Goal: Check status: Check status

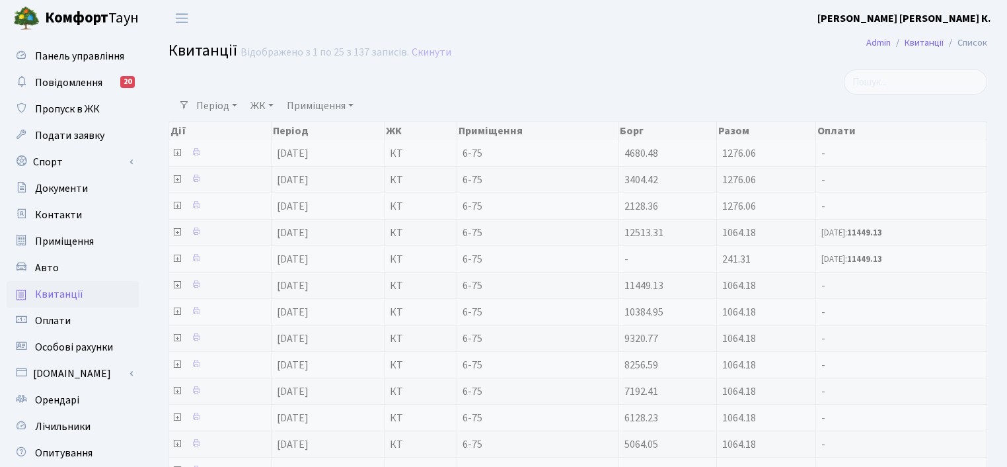
select select "25"
click at [213, 104] on link "Період" at bounding box center [217, 106] width 52 height 22
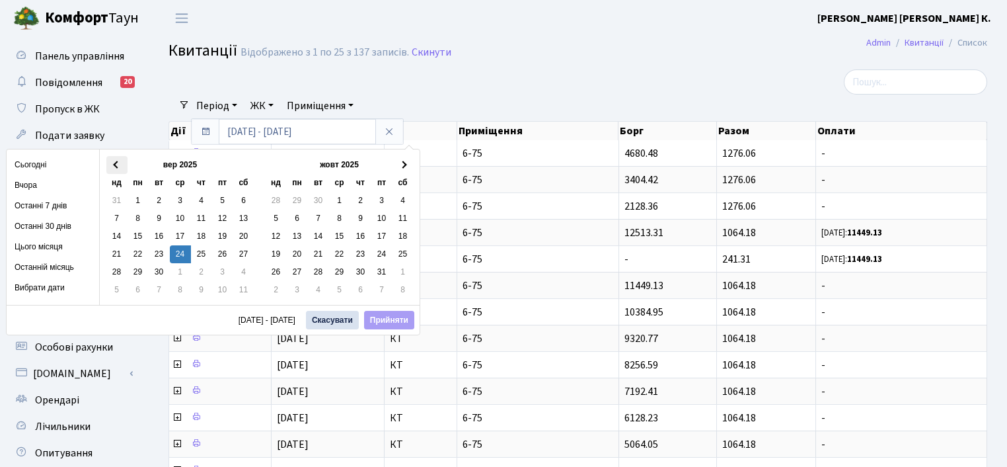
click at [116, 158] on th at bounding box center [116, 165] width 21 height 18
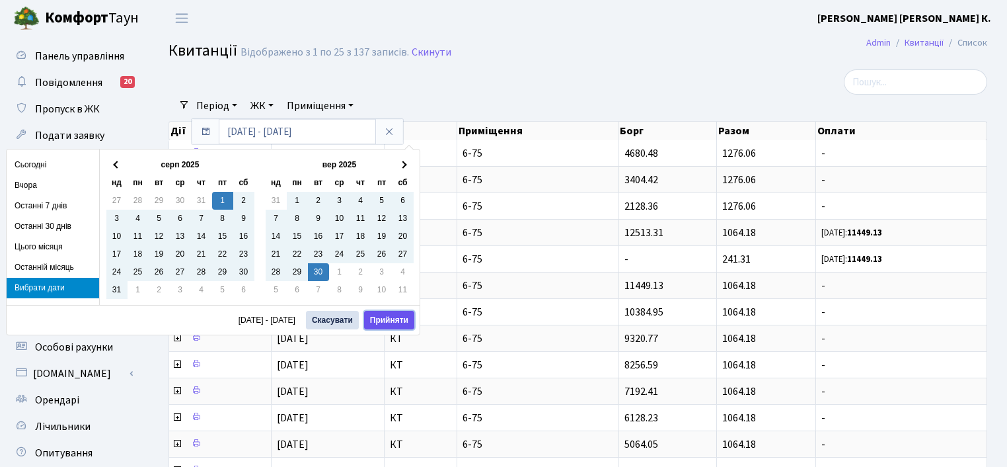
click at [414, 314] on button "Прийняти" at bounding box center [389, 320] width 50 height 19
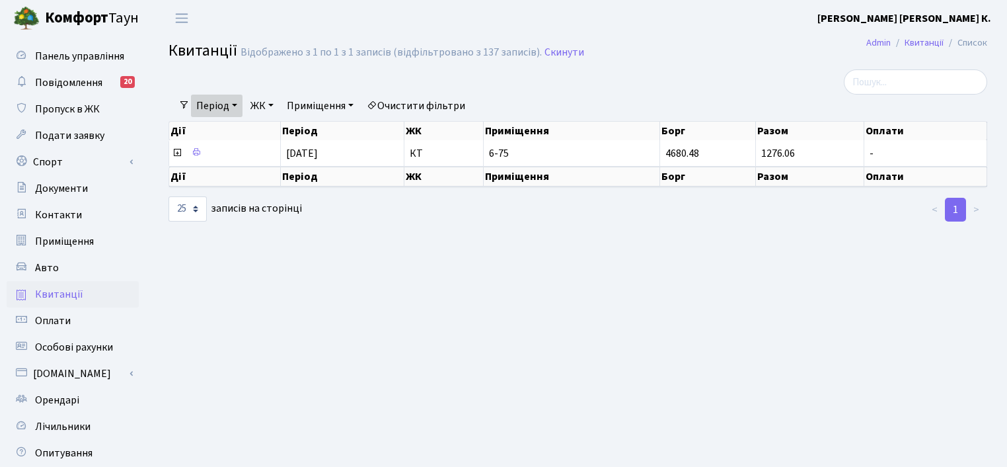
click at [214, 102] on link "Період" at bounding box center [217, 106] width 52 height 22
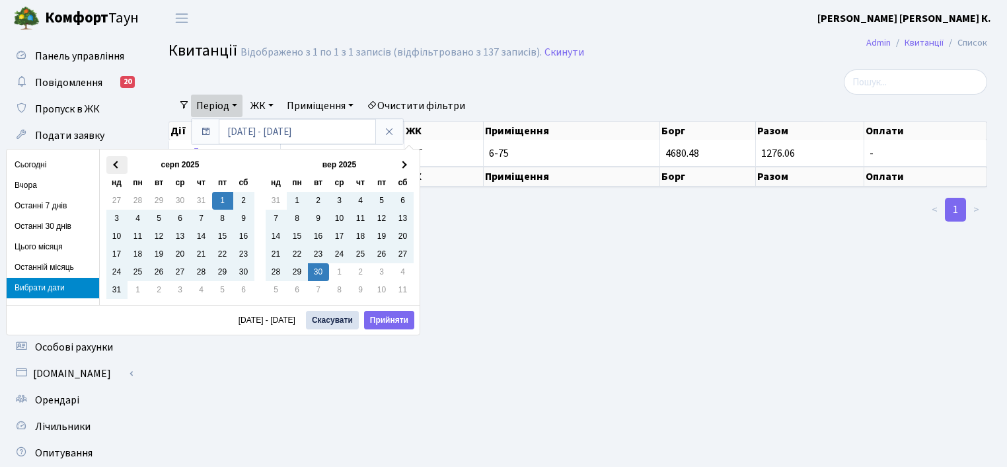
click at [119, 160] on th at bounding box center [116, 165] width 21 height 18
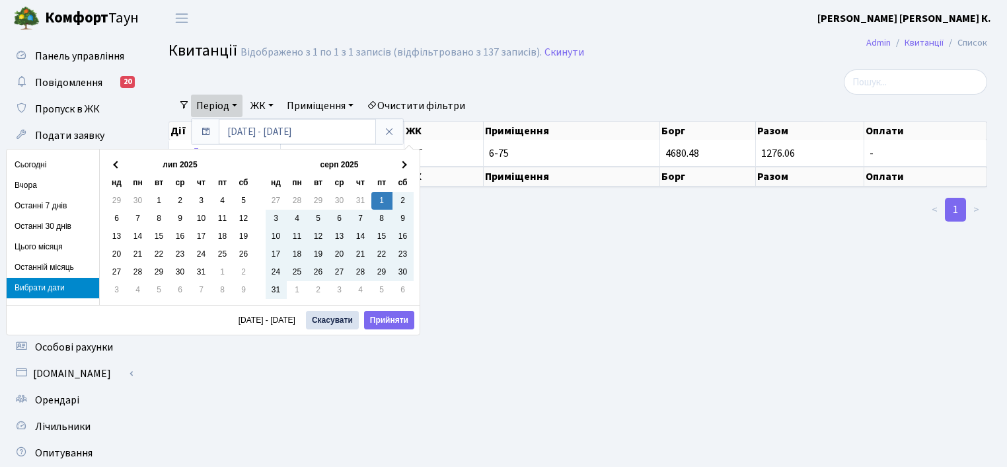
click at [119, 160] on th at bounding box center [116, 165] width 21 height 18
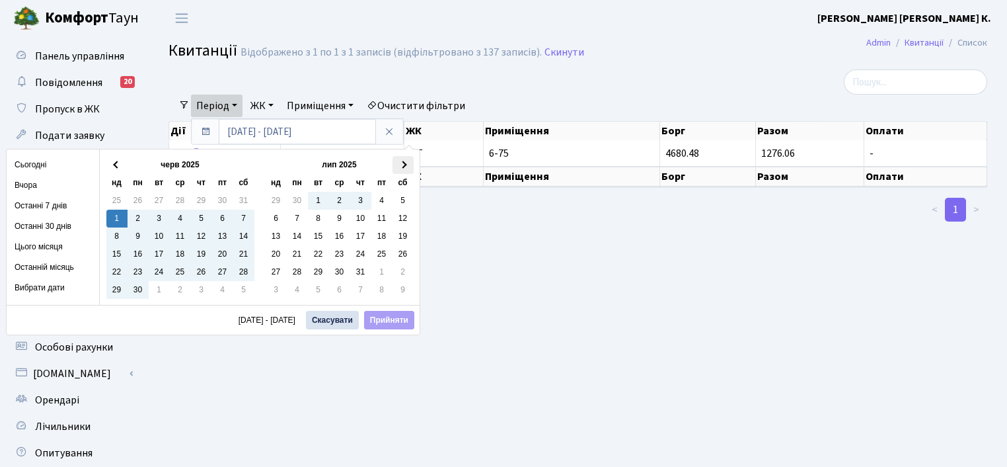
click at [414, 161] on th at bounding box center [403, 165] width 21 height 18
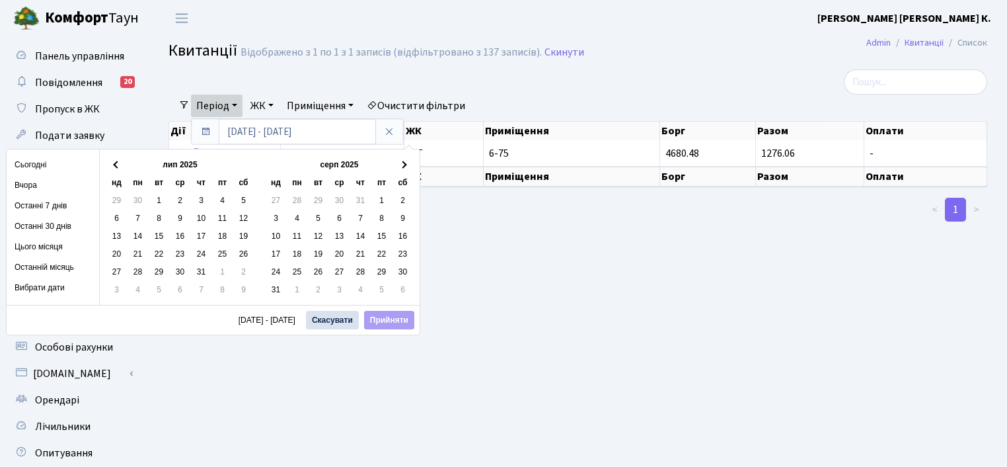
click at [414, 161] on th at bounding box center [403, 165] width 21 height 18
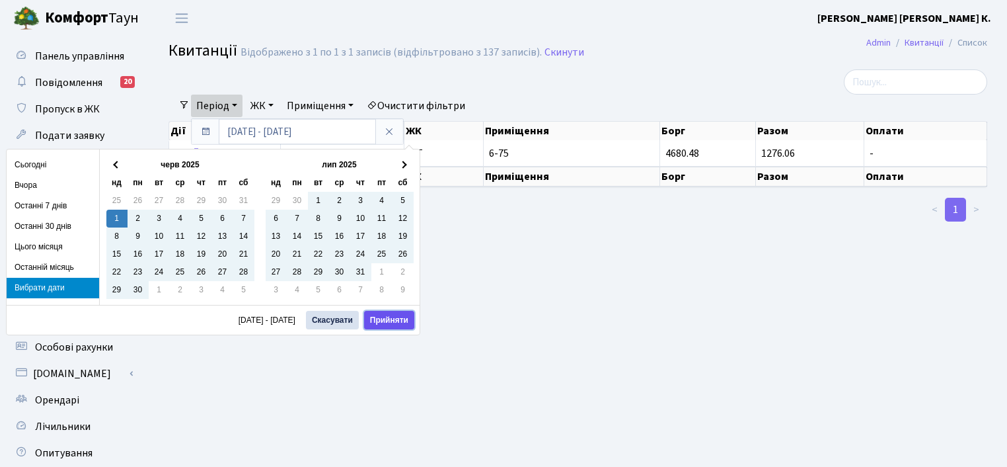
click at [414, 311] on button "Прийняти" at bounding box center [389, 320] width 50 height 19
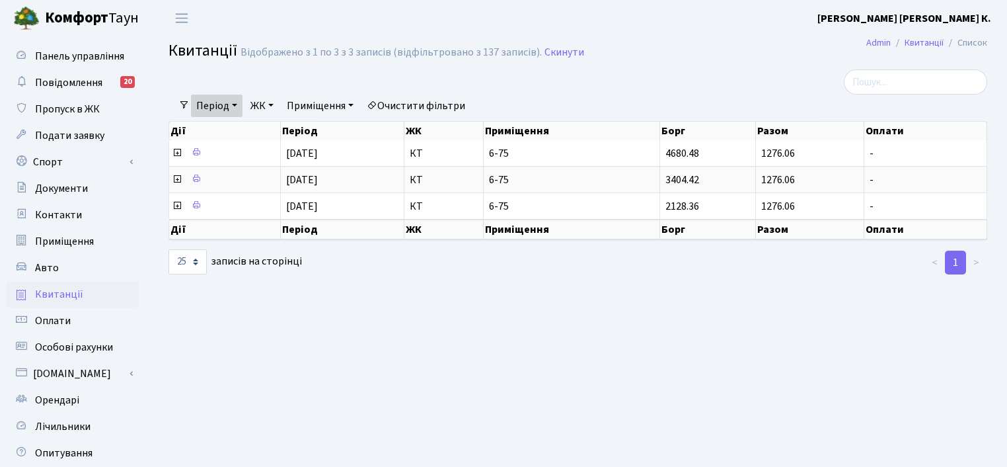
click at [224, 108] on link "Період" at bounding box center [217, 106] width 52 height 22
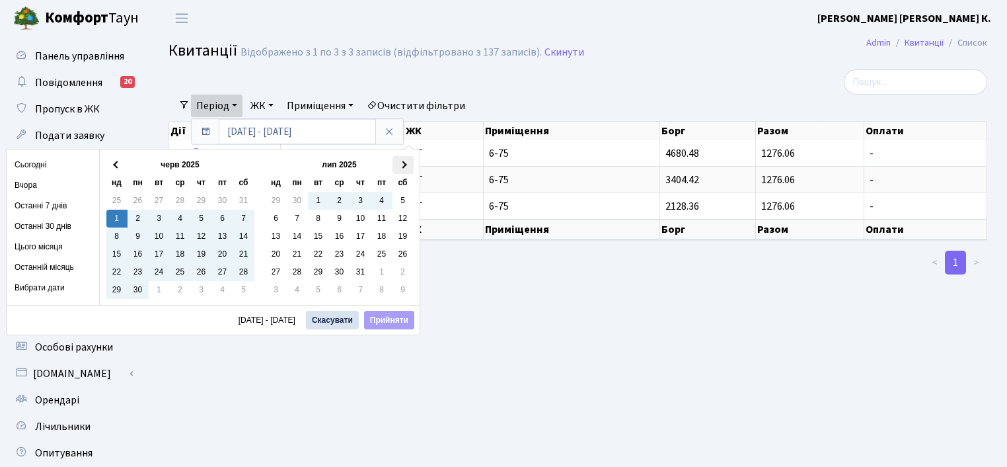
click at [406, 167] on span at bounding box center [402, 164] width 7 height 7
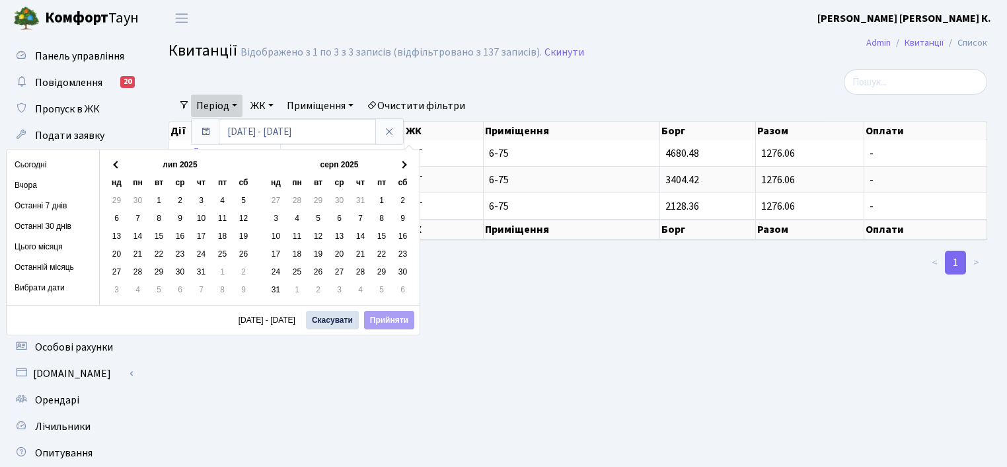
click at [406, 167] on span at bounding box center [402, 164] width 7 height 7
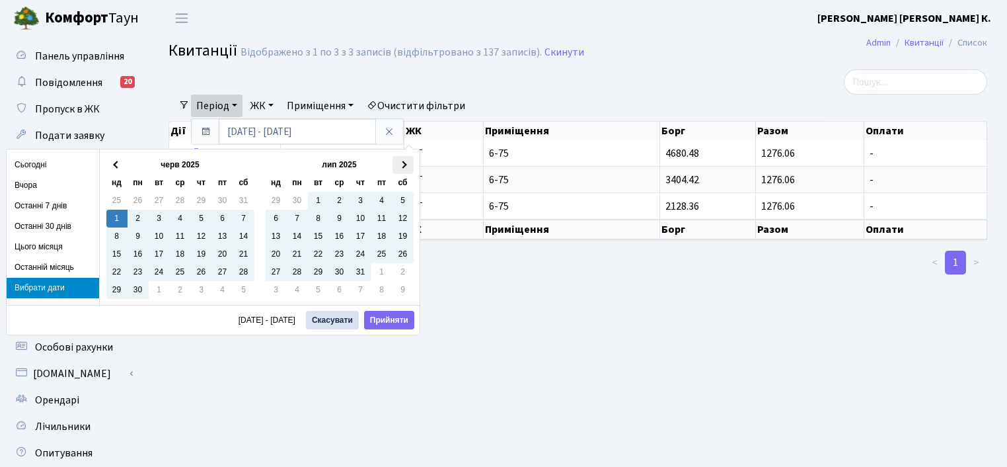
click at [406, 164] on span at bounding box center [402, 164] width 7 height 7
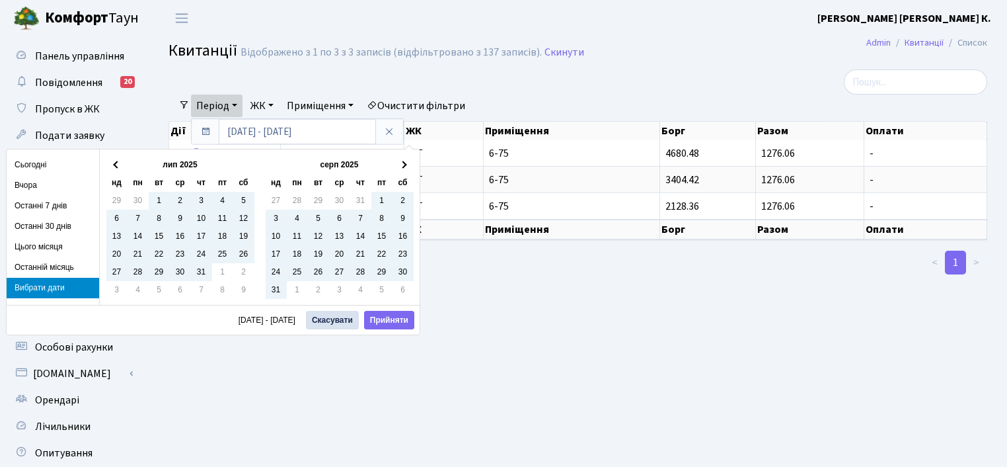
click at [406, 164] on span at bounding box center [402, 164] width 7 height 7
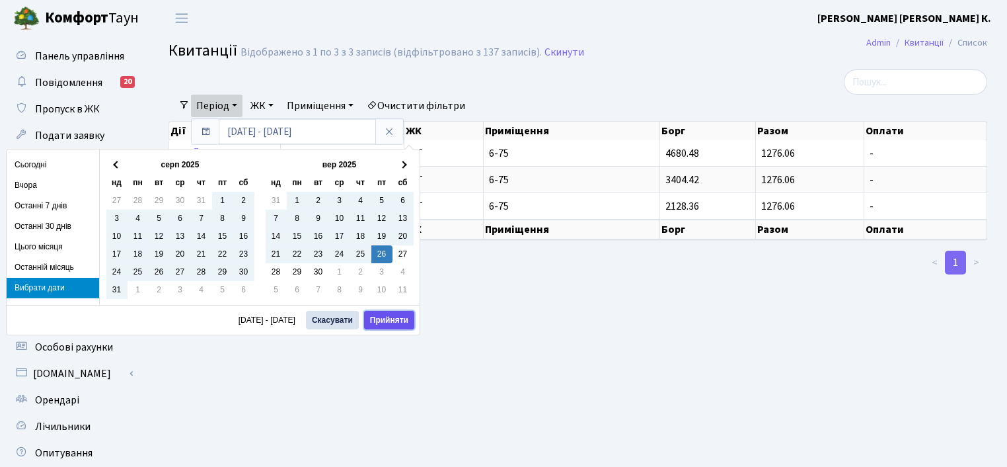
click at [414, 318] on button "Прийняти" at bounding box center [389, 320] width 50 height 19
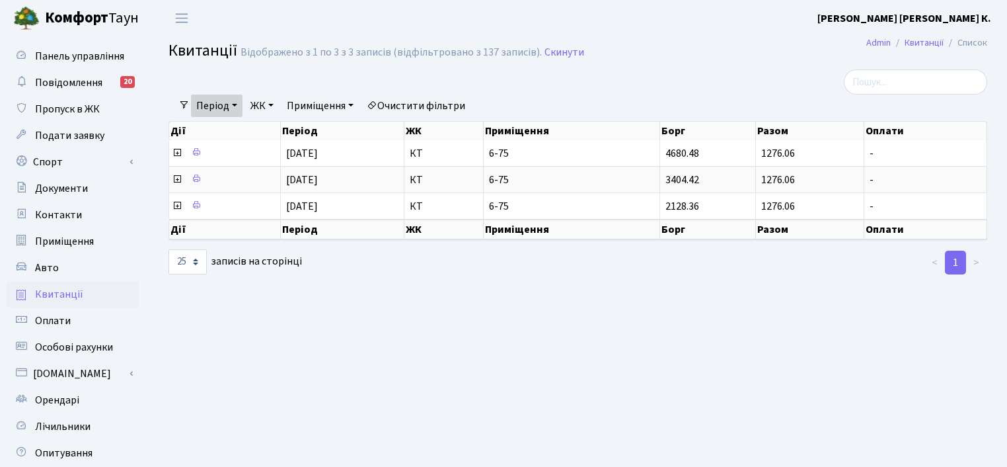
click at [79, 291] on span "Квитанції" at bounding box center [59, 294] width 48 height 15
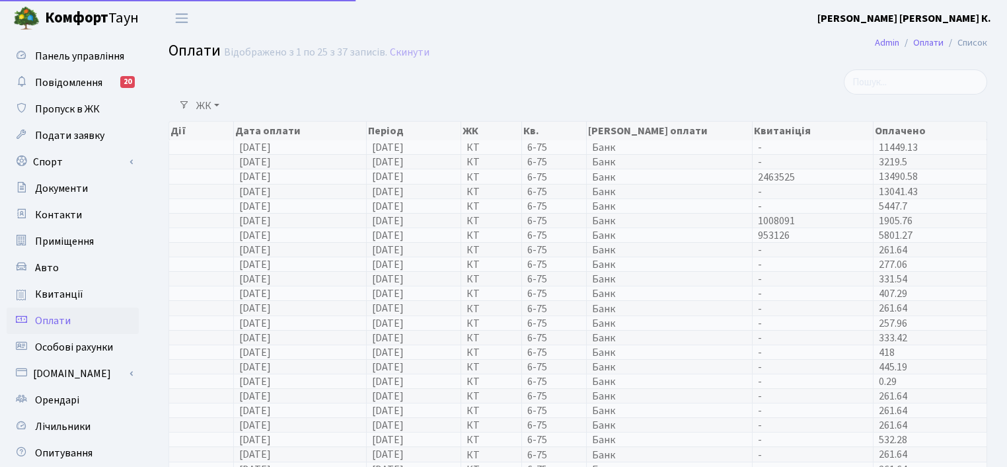
select select "25"
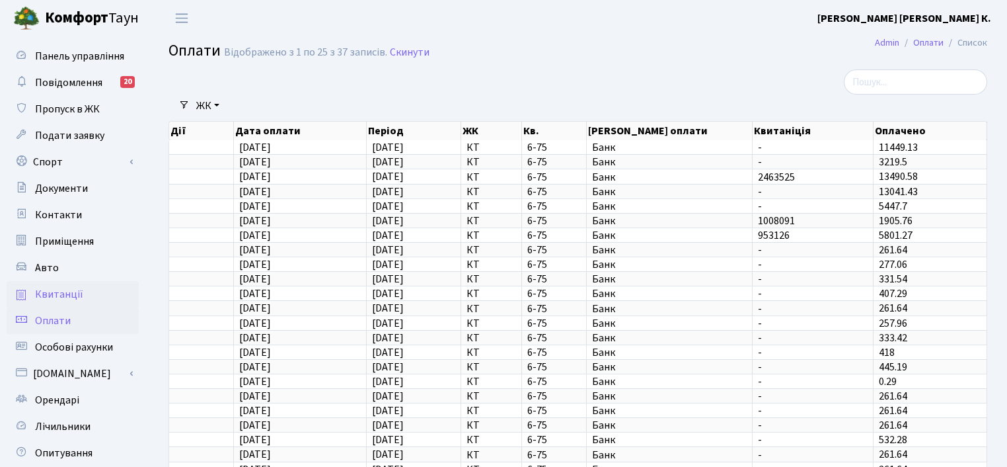
click at [94, 288] on link "Квитанції" at bounding box center [73, 294] width 132 height 26
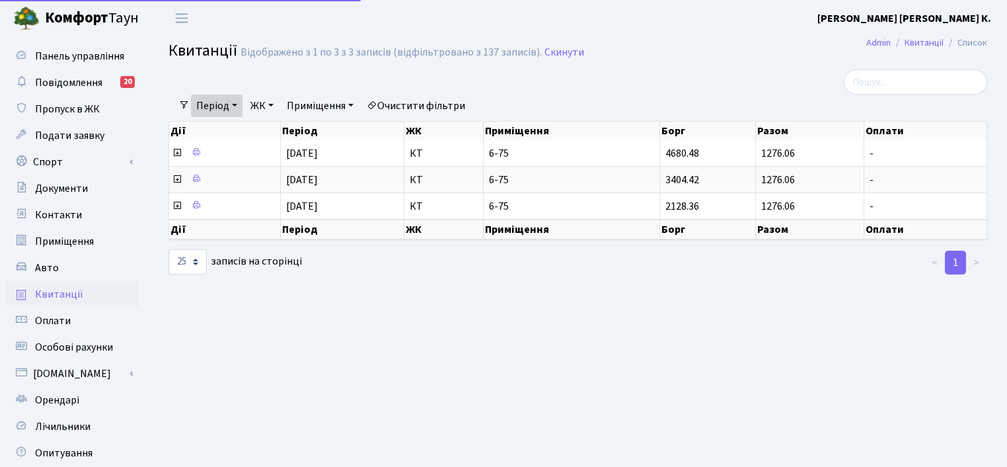
select select "25"
click at [104, 346] on span "Особові рахунки" at bounding box center [74, 347] width 78 height 15
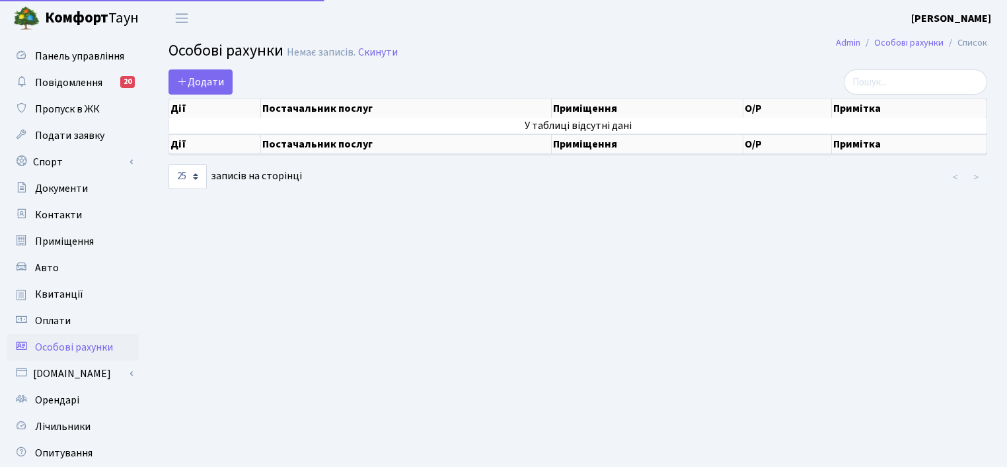
select select "25"
click at [67, 242] on span "Приміщення" at bounding box center [64, 241] width 59 height 15
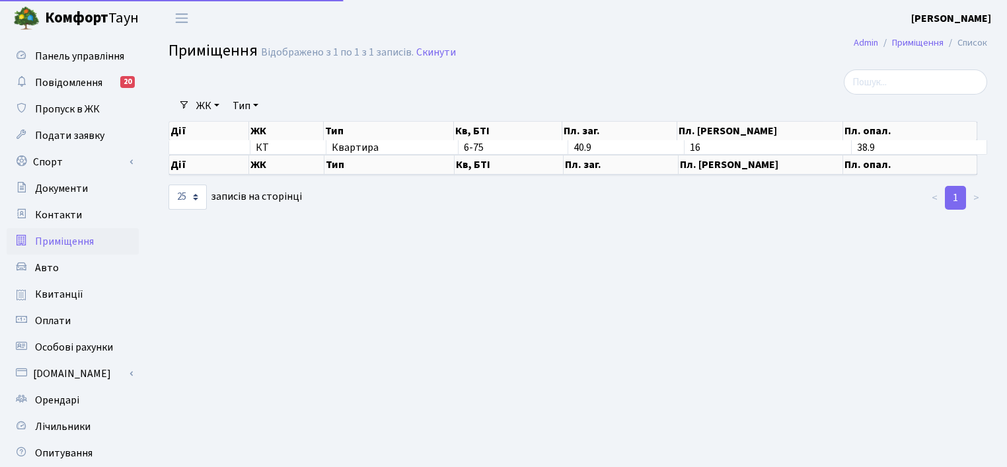
select select "25"
click at [73, 288] on span "Квитанції" at bounding box center [59, 294] width 48 height 15
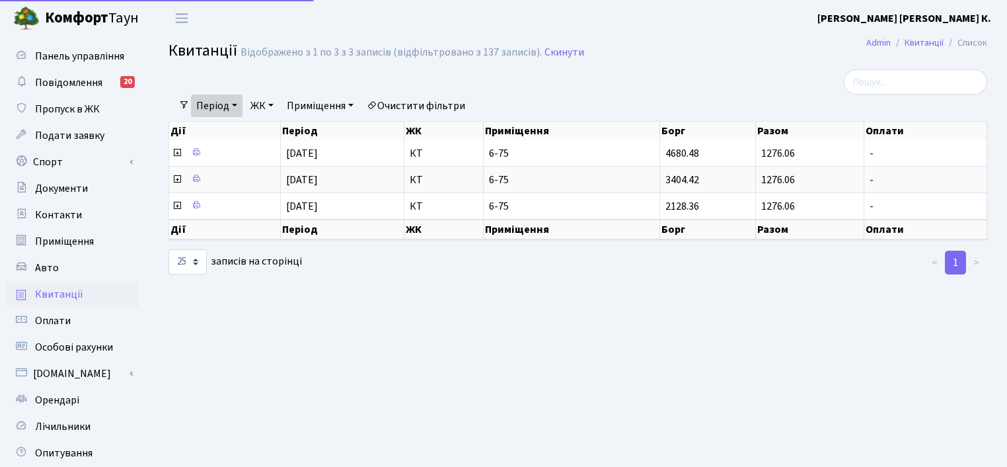
select select "25"
click at [74, 317] on link "Оплати" at bounding box center [73, 320] width 132 height 26
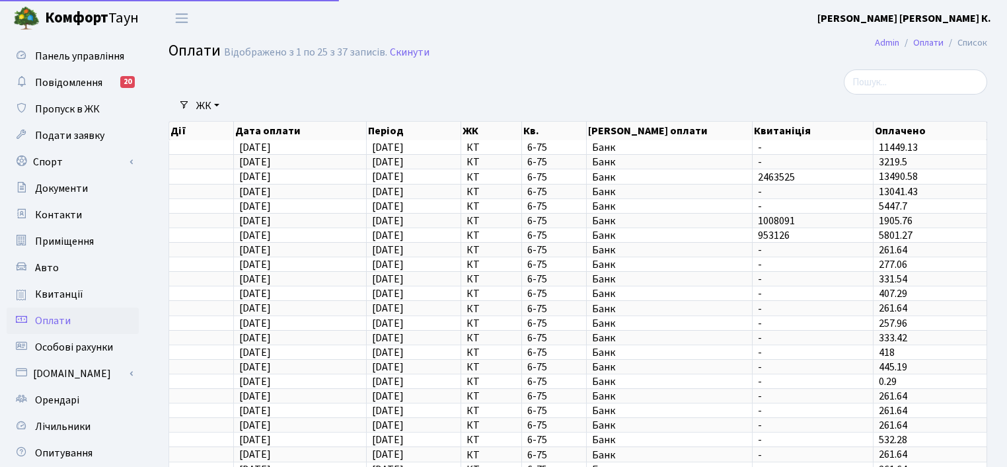
select select "25"
click at [69, 291] on span "Квитанції" at bounding box center [59, 294] width 48 height 15
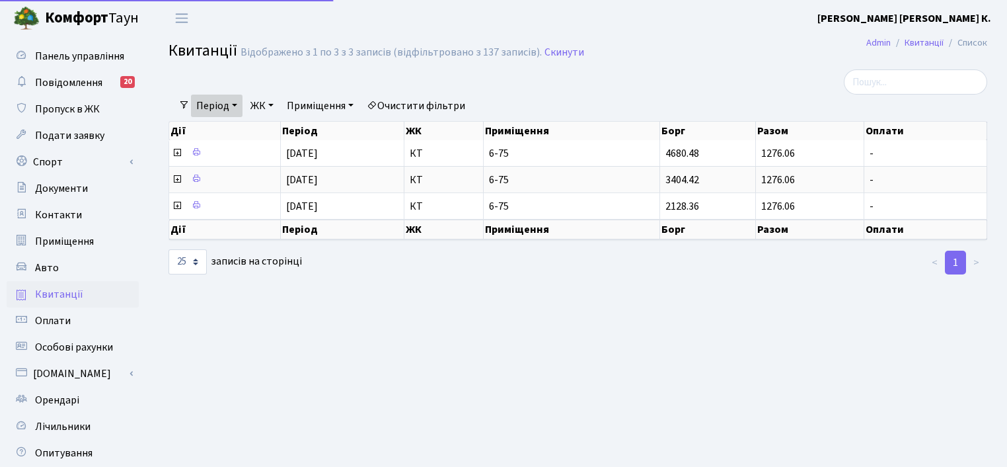
select select "25"
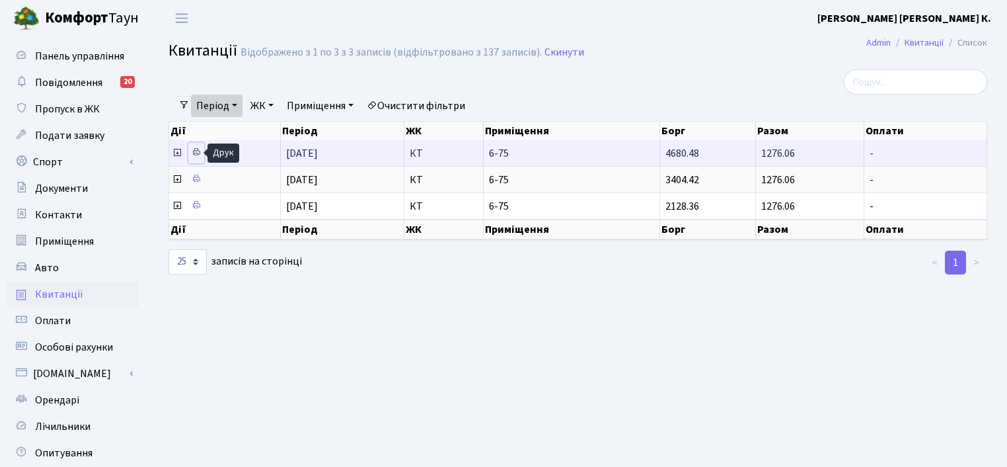
click at [196, 153] on icon at bounding box center [196, 151] width 9 height 9
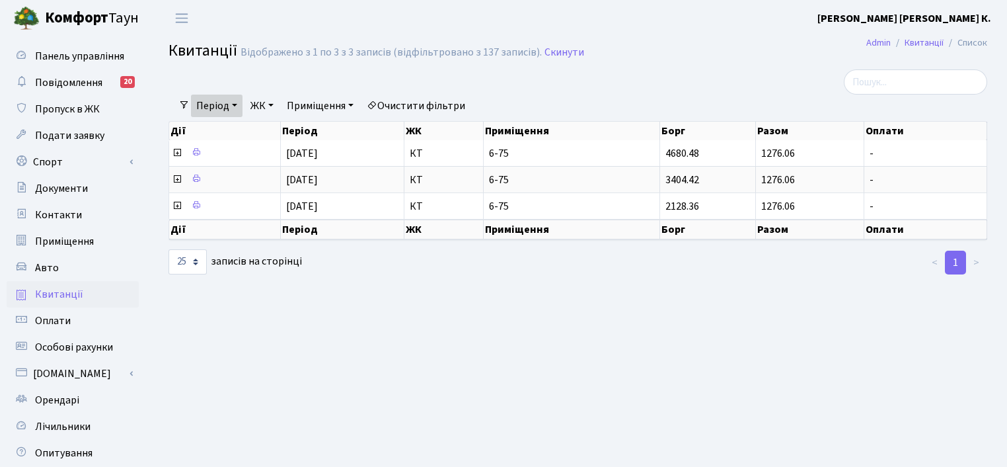
click at [217, 104] on link "Період" at bounding box center [217, 106] width 52 height 22
click at [207, 132] on icon at bounding box center [205, 131] width 11 height 11
click at [207, 132] on th "Дії" at bounding box center [225, 131] width 112 height 19
click at [215, 112] on link "Період" at bounding box center [217, 106] width 52 height 22
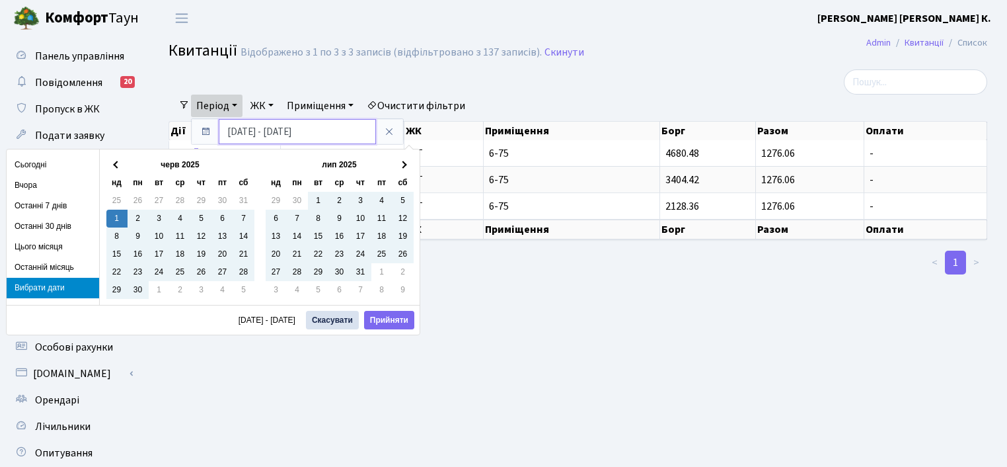
click at [230, 132] on input "01.06.2025 - 26.09.2025" at bounding box center [297, 131] width 157 height 25
click at [247, 130] on input "01.06.2025 - 26.09.2025" at bounding box center [297, 131] width 157 height 25
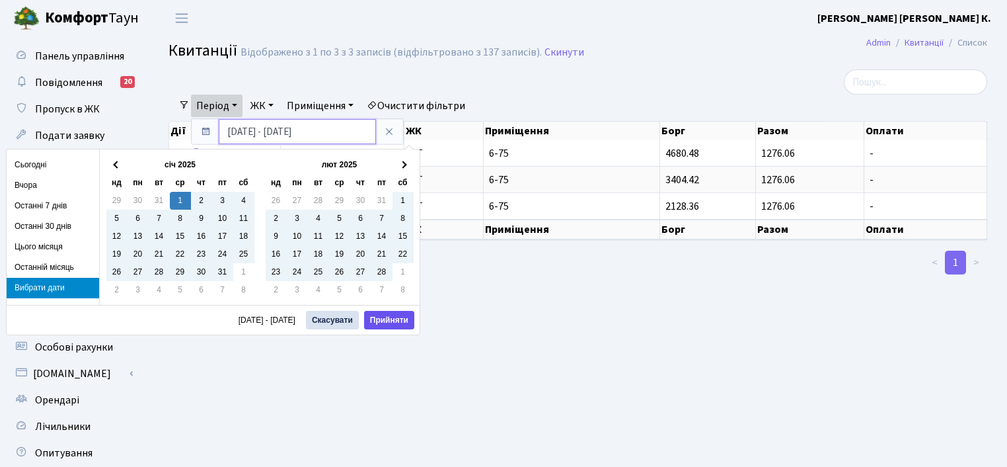
type input "01.01.2025 - 26.09.2025"
click at [414, 314] on button "Прийняти" at bounding box center [389, 320] width 50 height 19
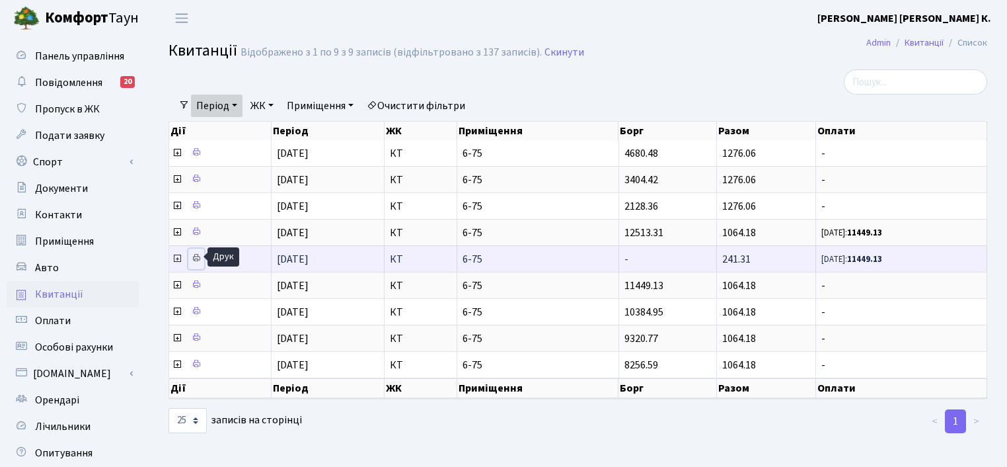
click at [198, 254] on icon at bounding box center [196, 257] width 9 height 9
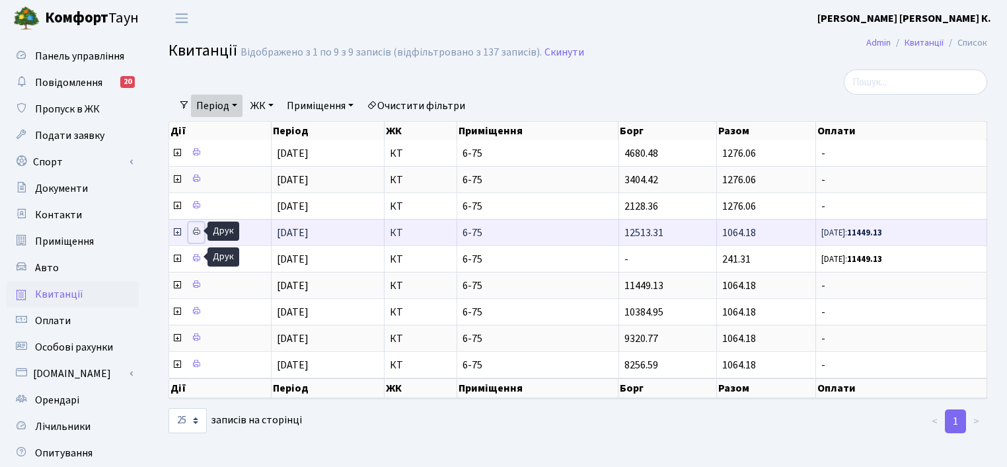
click at [198, 229] on icon at bounding box center [196, 231] width 9 height 9
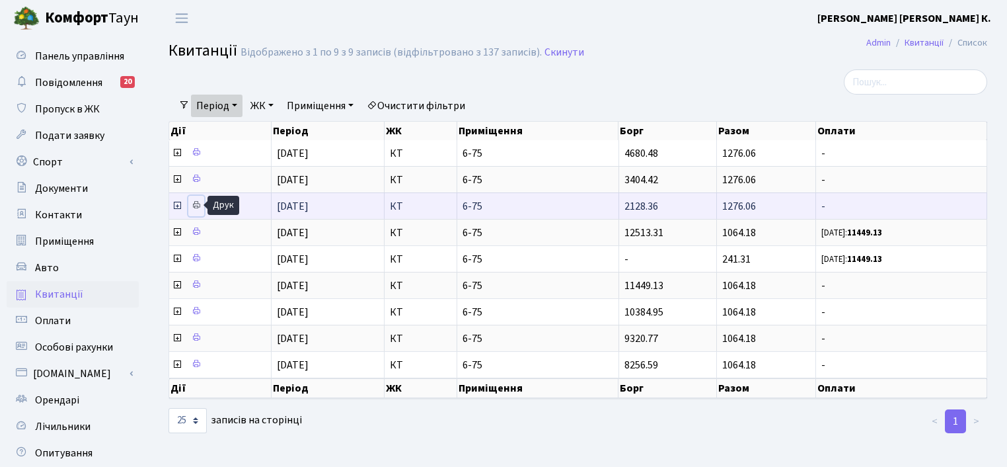
click at [196, 206] on icon at bounding box center [196, 204] width 9 height 9
